Goal: Task Accomplishment & Management: Use online tool/utility

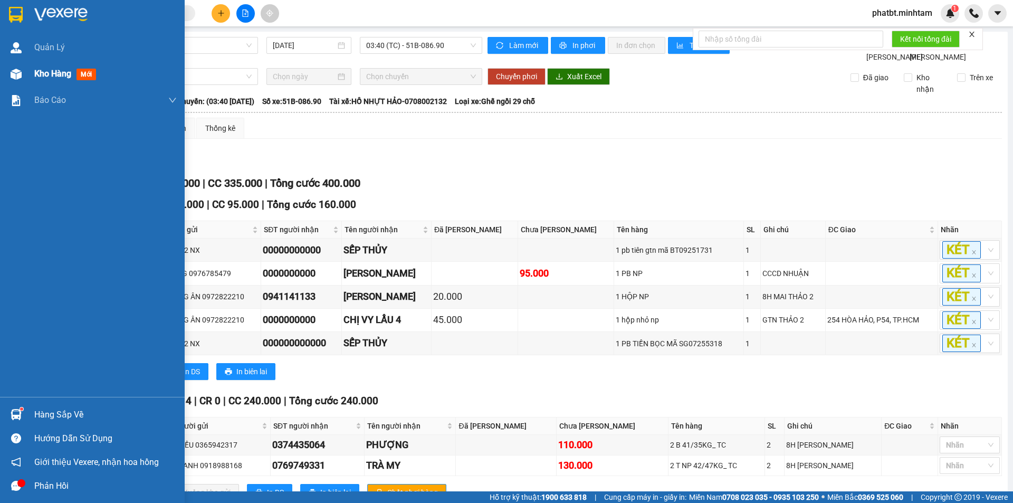
scroll to position [51, 0]
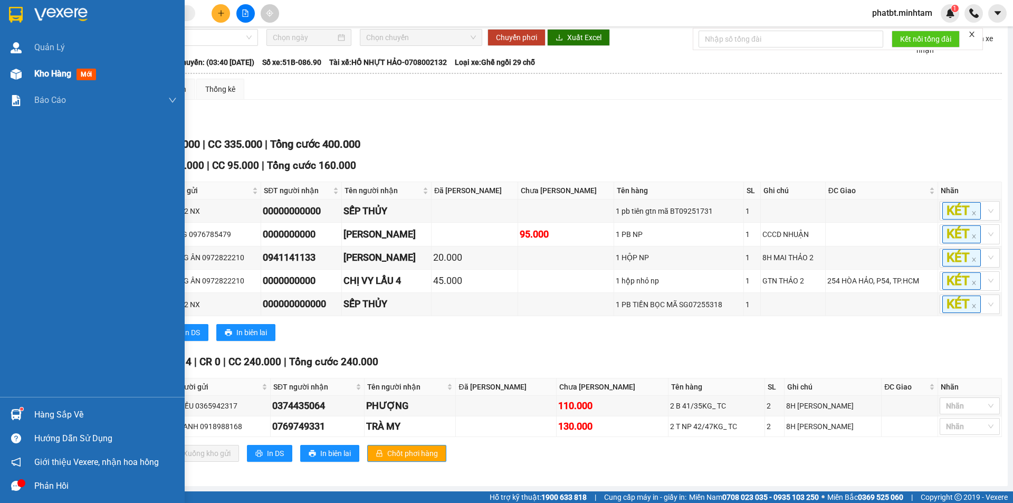
click at [35, 78] on span "Kho hàng" at bounding box center [52, 74] width 37 height 10
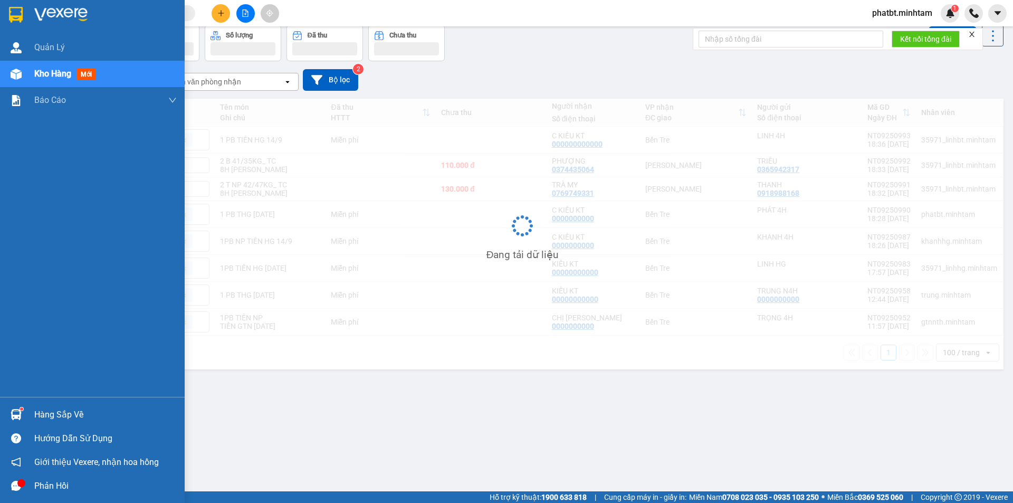
scroll to position [49, 0]
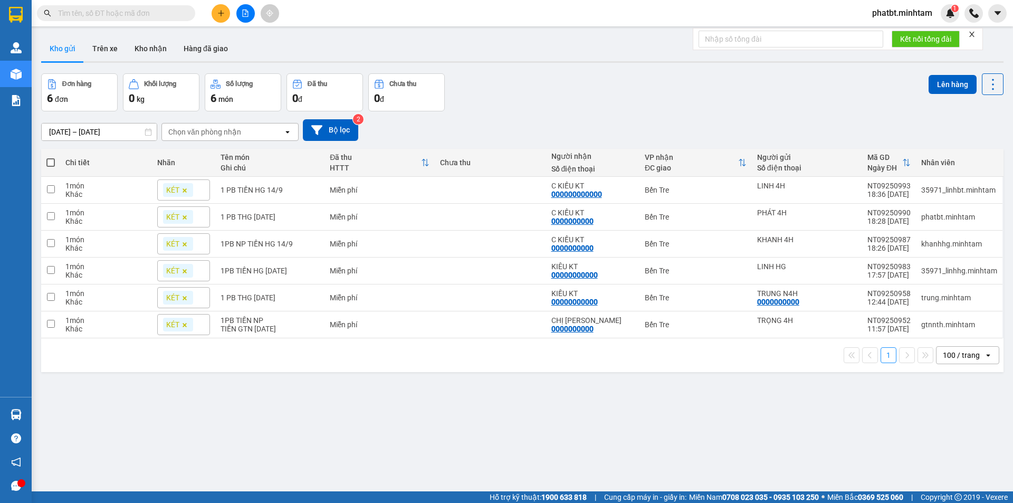
drag, startPoint x: 825, startPoint y: 92, endPoint x: 251, endPoint y: 5, distance: 580.1
click at [251, 4] on div at bounding box center [245, 13] width 79 height 18
click at [249, 9] on button at bounding box center [245, 13] width 18 height 18
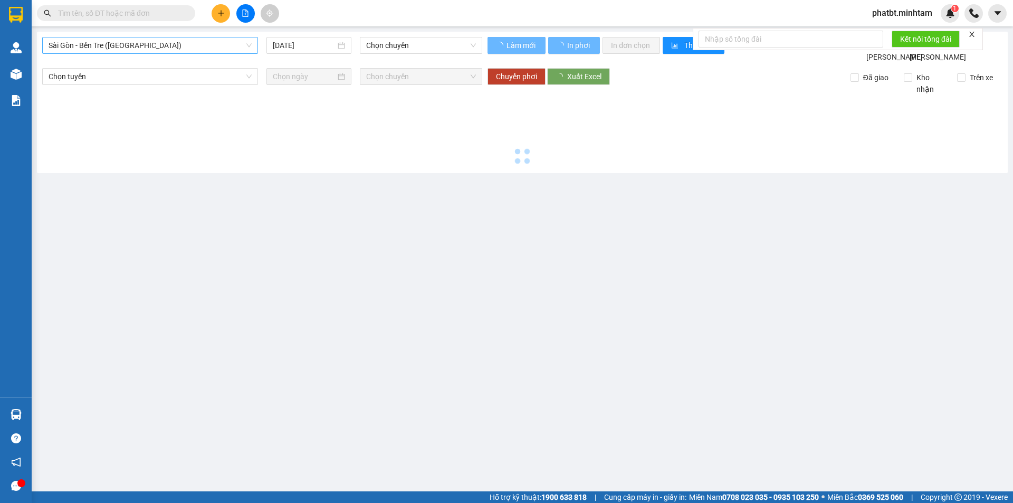
type input "[DATE]"
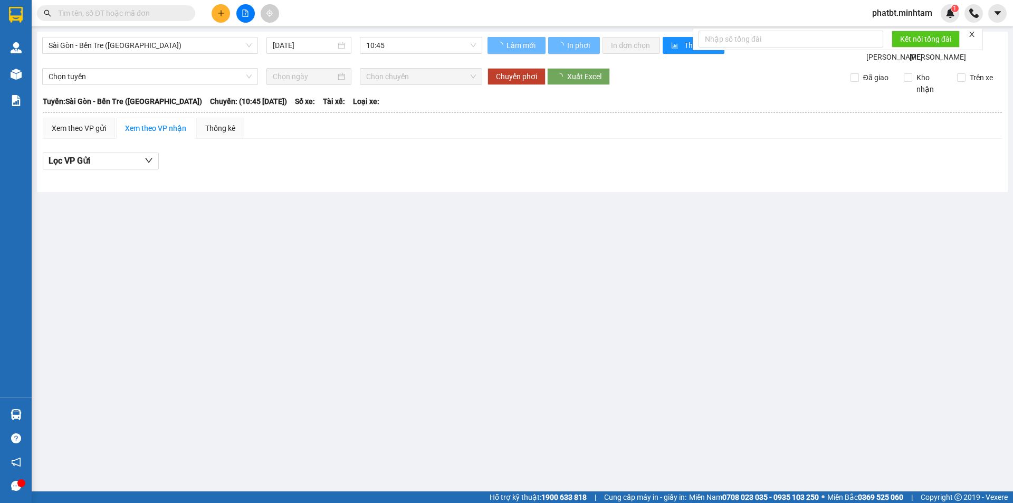
click at [170, 54] on div "Sài Gòn - Bến Tre ([GEOGRAPHIC_DATA]) [DATE] 10:45" at bounding box center [262, 50] width 440 height 26
click at [169, 48] on span "Sài Gòn - Bến Tre ([GEOGRAPHIC_DATA])" at bounding box center [150, 45] width 203 height 16
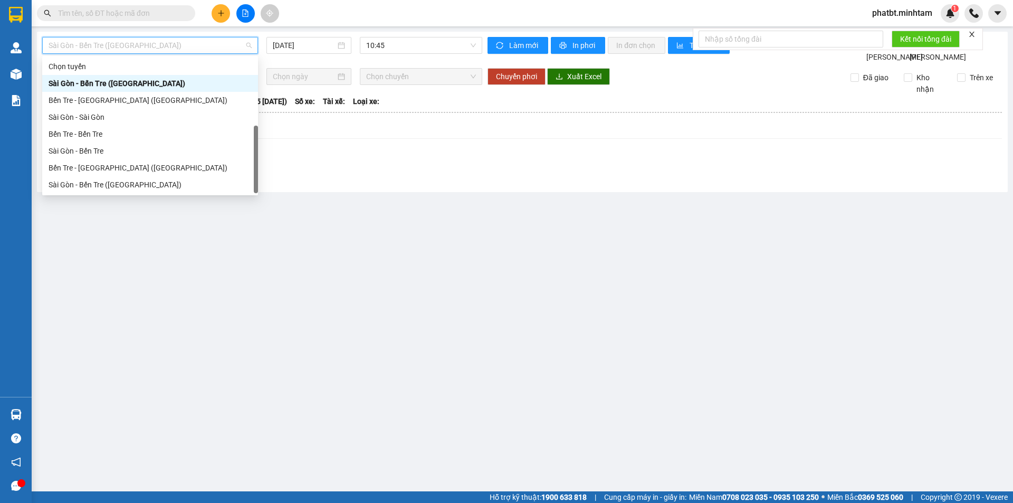
scroll to position [17, 0]
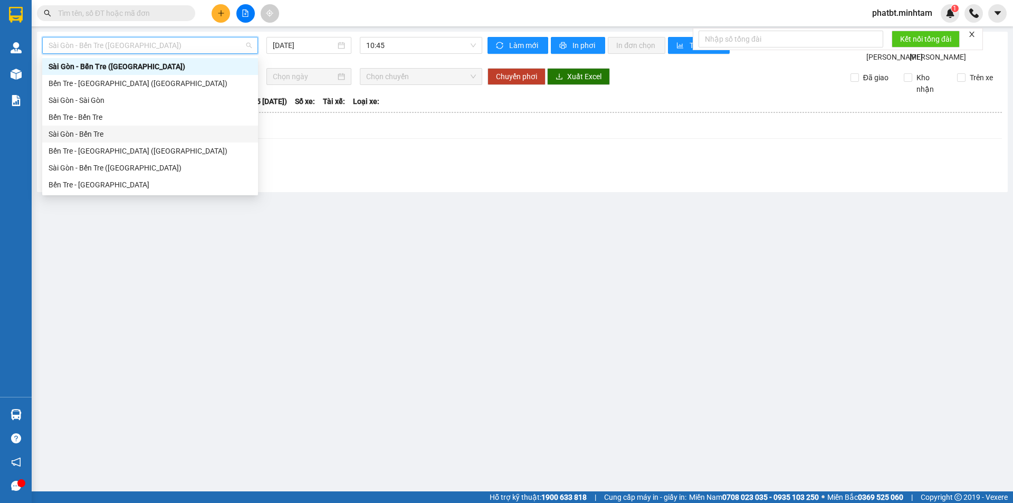
click at [126, 136] on div "Sài Gòn - Bến Tre" at bounding box center [150, 134] width 203 height 12
type input "[DATE]"
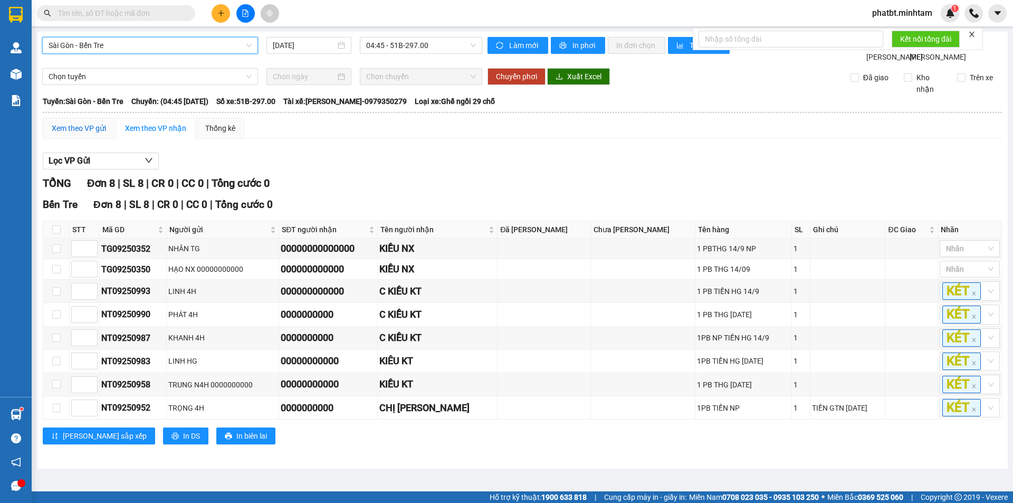
click at [99, 134] on div "Xem theo VP gửi" at bounding box center [79, 128] width 54 height 12
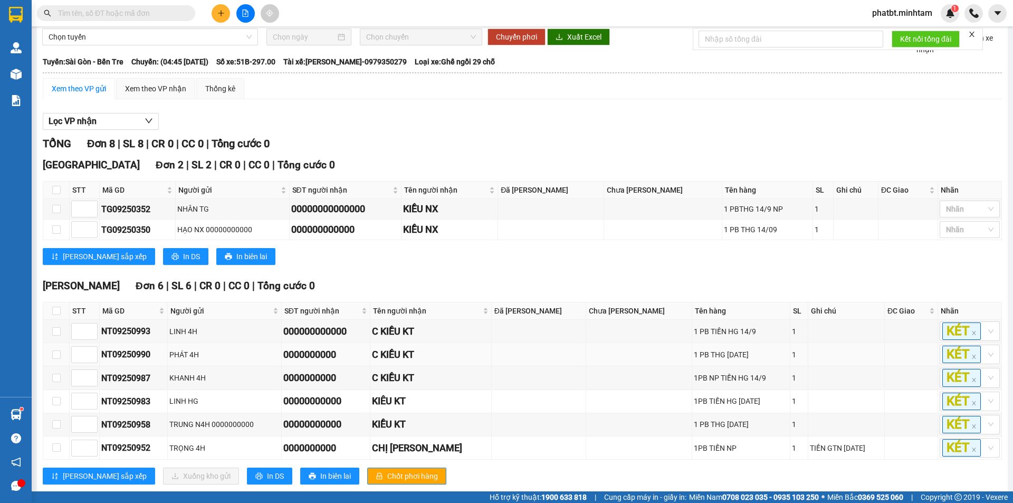
scroll to position [74, 0]
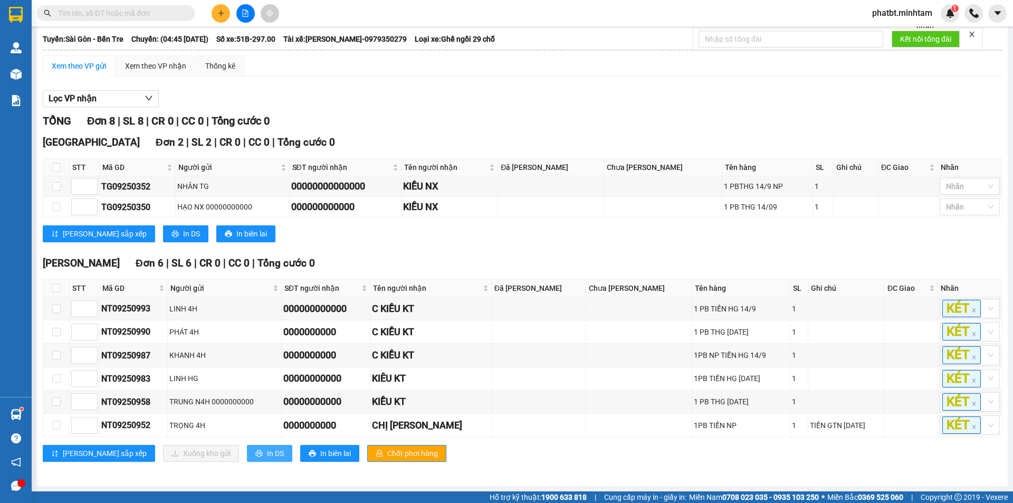
click at [267, 453] on span "In DS" at bounding box center [275, 453] width 17 height 12
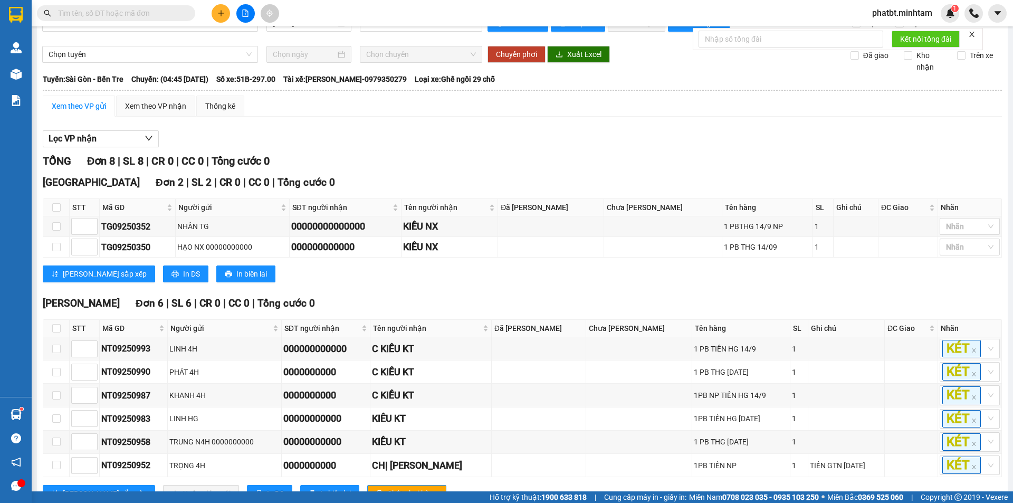
scroll to position [0, 0]
